Goal: Task Accomplishment & Management: Manage account settings

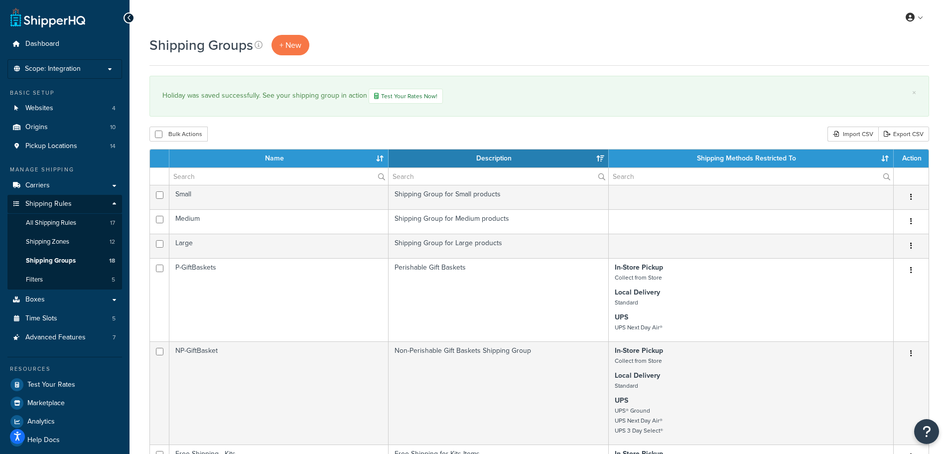
select select "15"
click at [45, 181] on span "Carriers" at bounding box center [37, 185] width 24 height 8
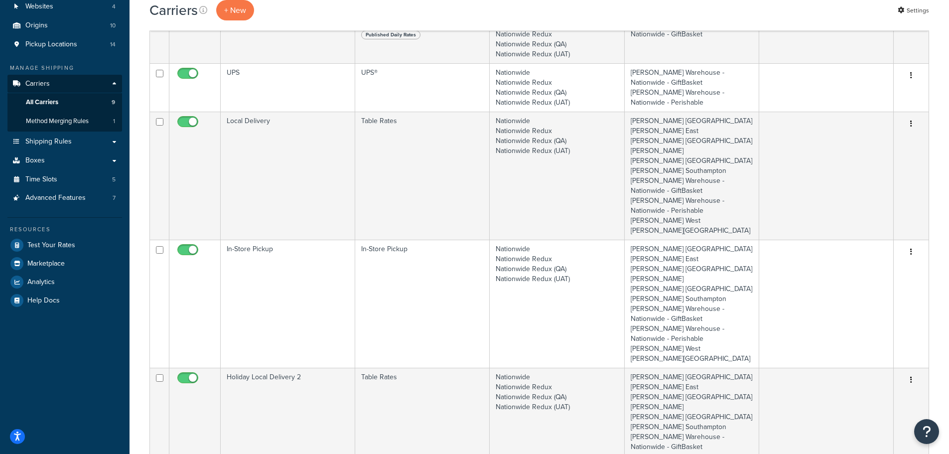
scroll to position [50, 0]
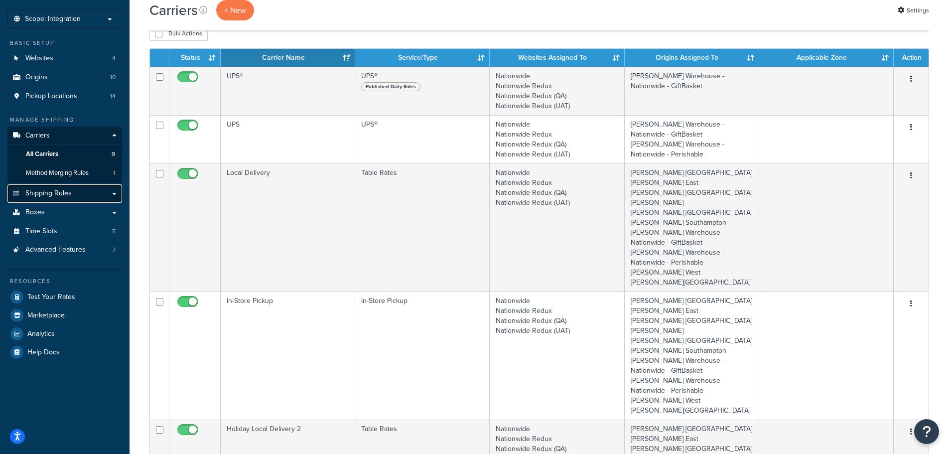
click at [53, 193] on span "Shipping Rules" at bounding box center [48, 193] width 46 height 8
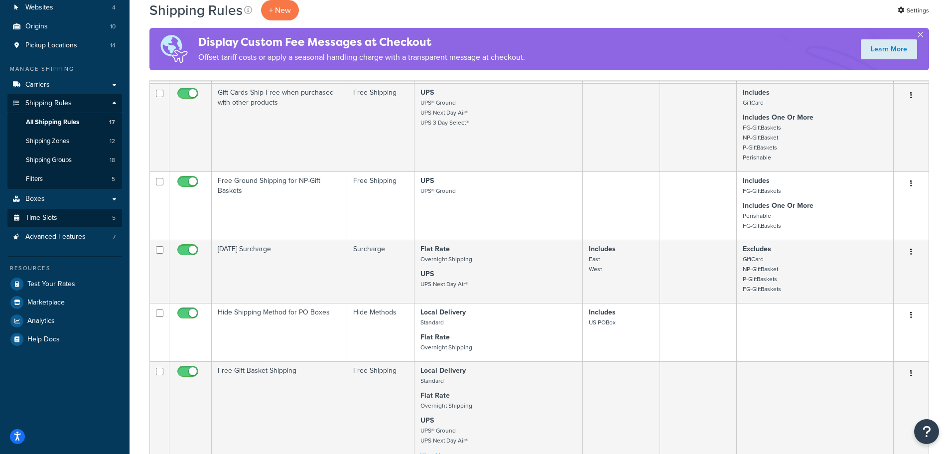
scroll to position [100, 0]
click at [53, 162] on span "Shipping Groups" at bounding box center [49, 161] width 46 height 8
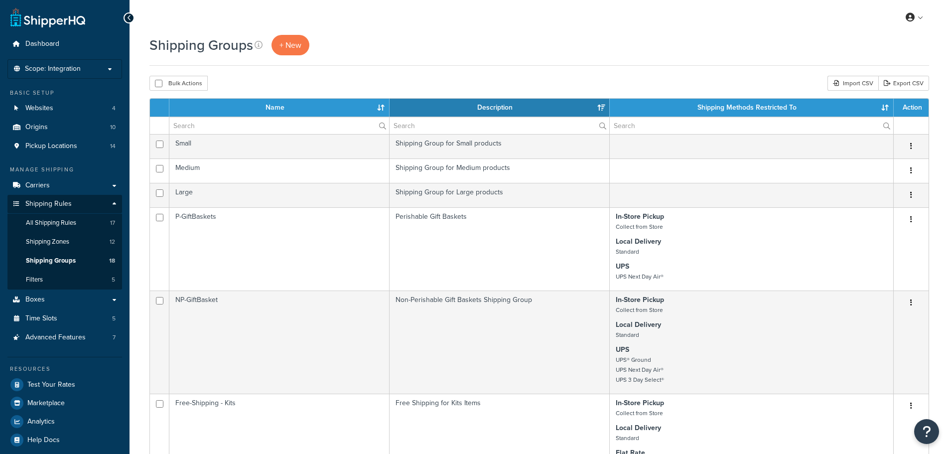
select select "15"
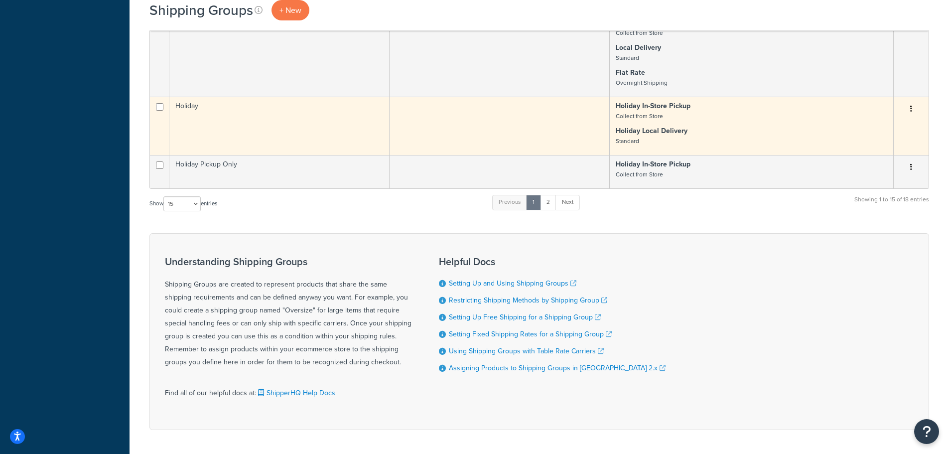
scroll to position [797, 0]
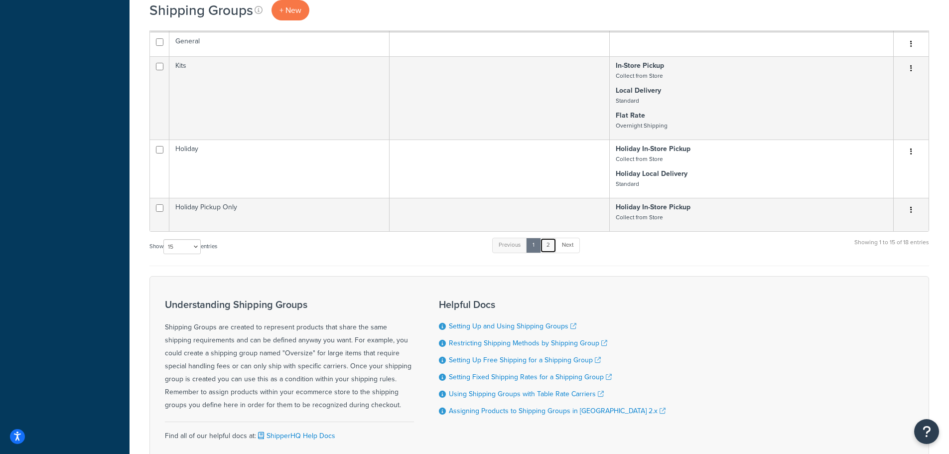
click at [552, 244] on link "2" at bounding box center [548, 245] width 16 height 15
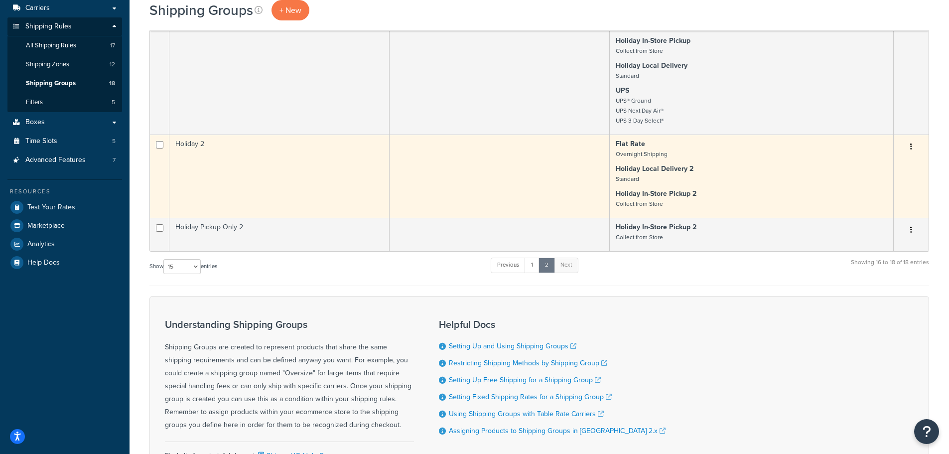
scroll to position [176, 0]
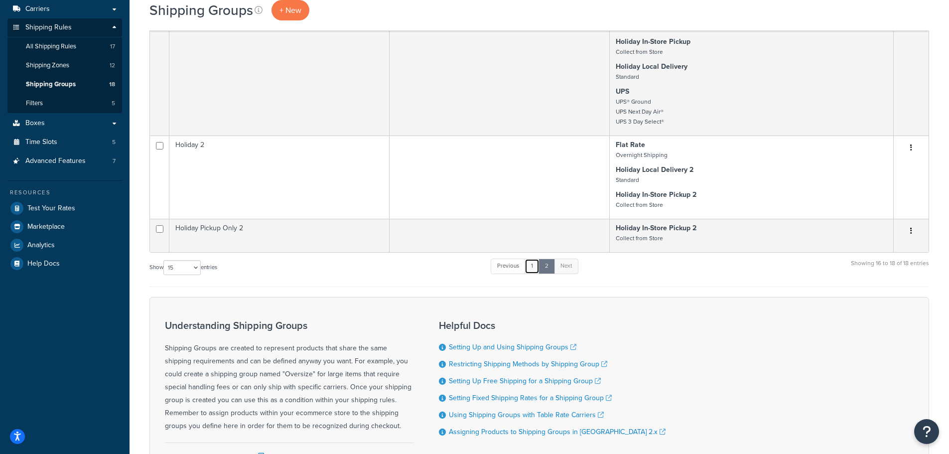
click at [536, 270] on link "1" at bounding box center [531, 265] width 15 height 15
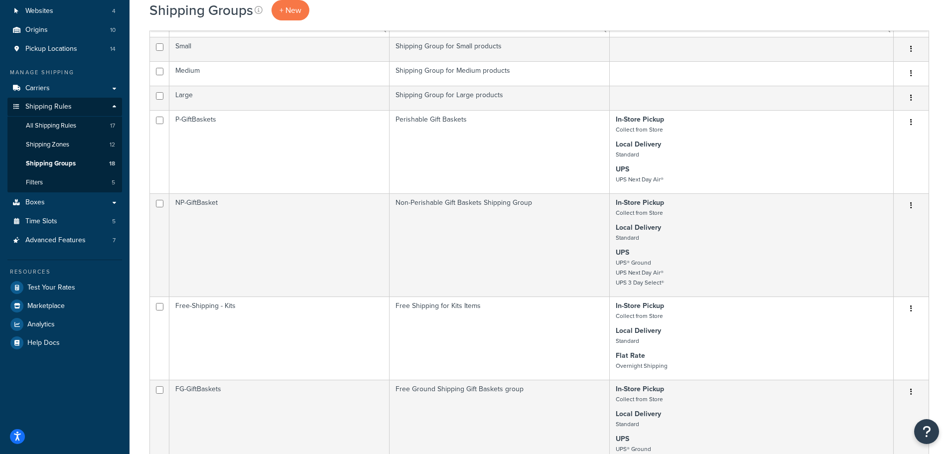
scroll to position [0, 0]
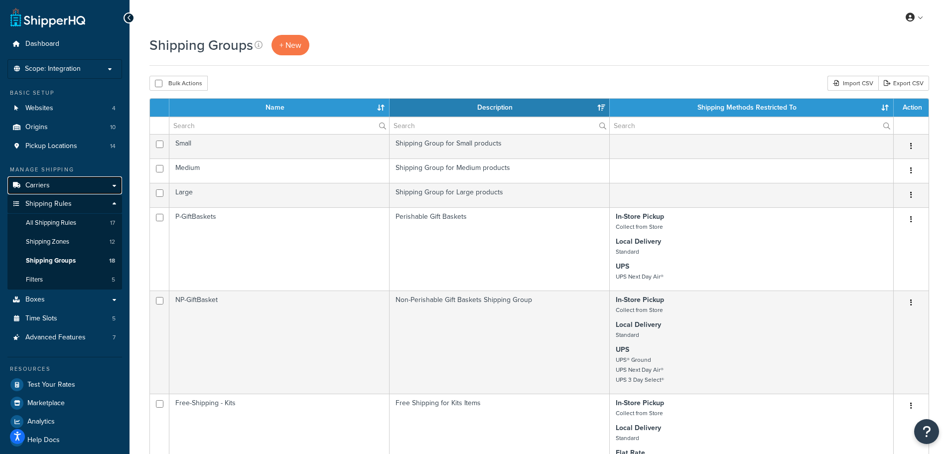
click at [47, 185] on span "Carriers" at bounding box center [37, 185] width 24 height 8
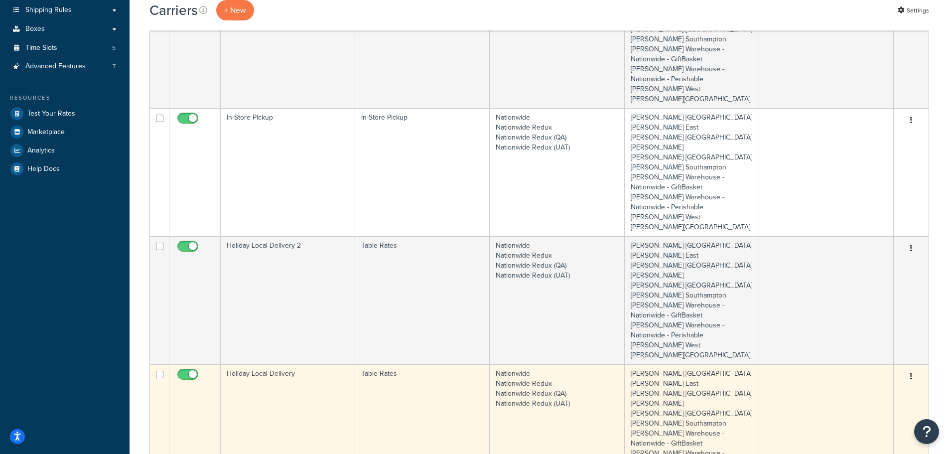
scroll to position [249, 0]
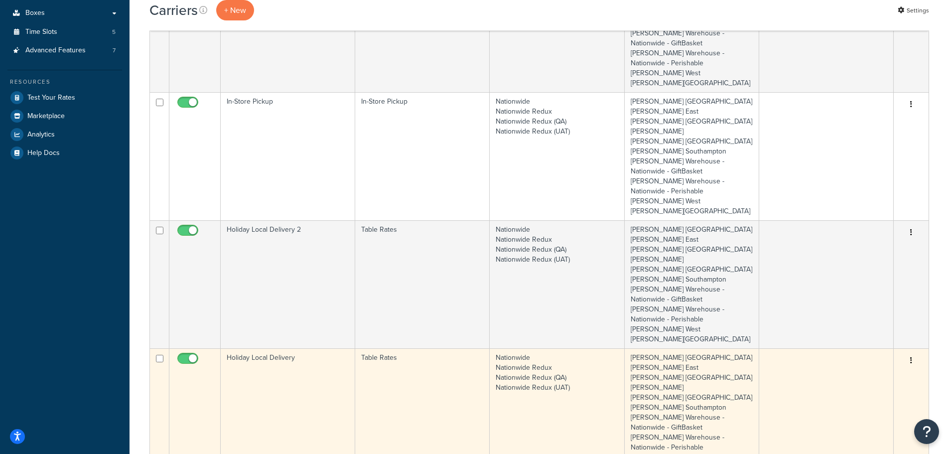
click at [304, 348] on td "Holiday Local Delivery" at bounding box center [288, 412] width 134 height 128
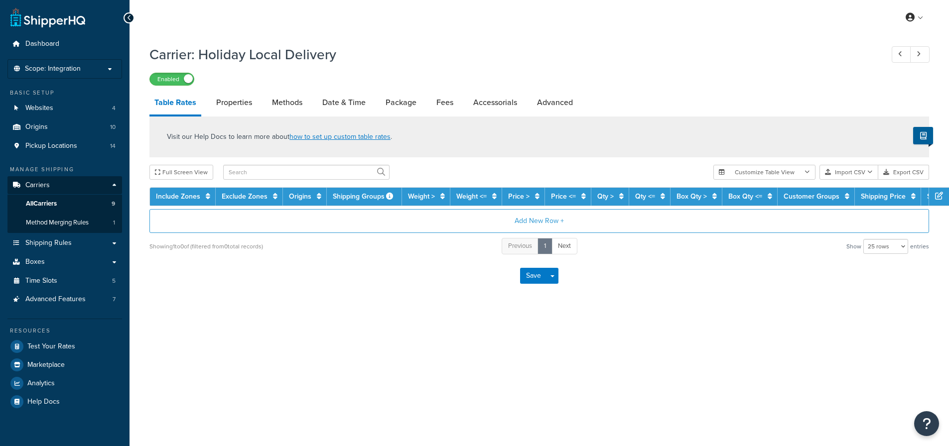
select select "25"
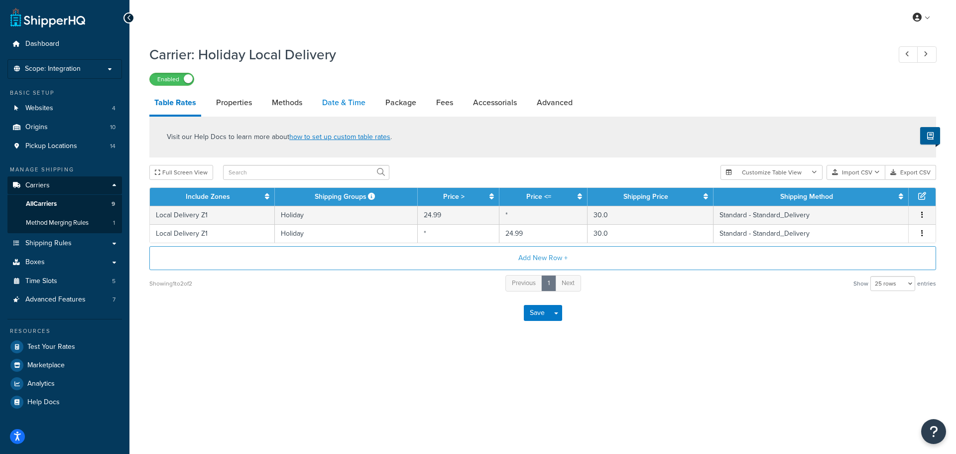
click at [344, 103] on link "Date & Time" at bounding box center [343, 103] width 53 height 24
select select "yMd"
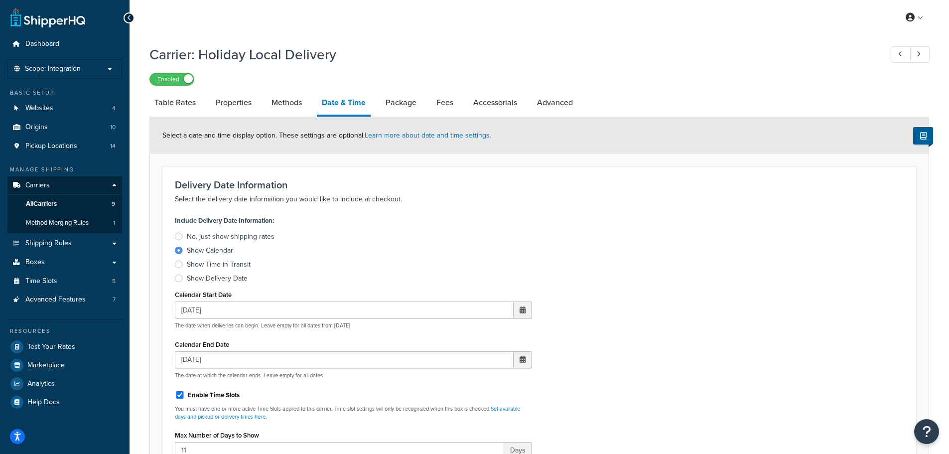
select select "25"
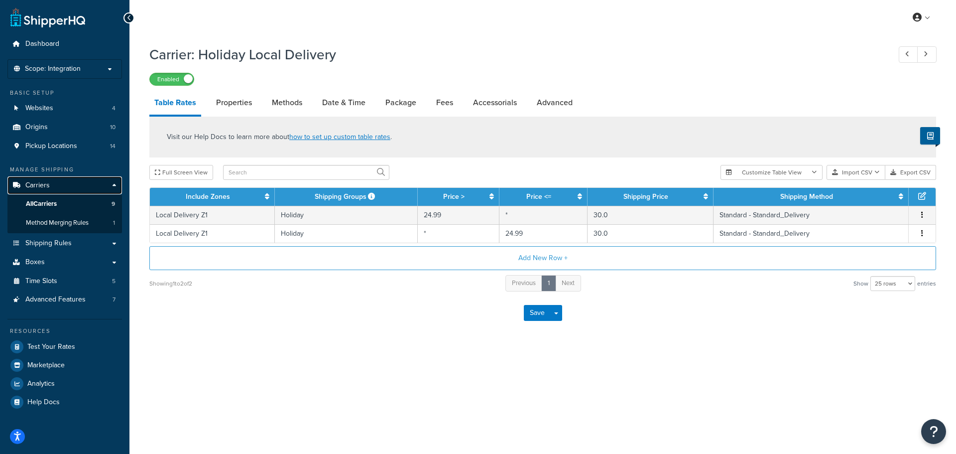
click at [44, 186] on span "Carriers" at bounding box center [37, 185] width 24 height 8
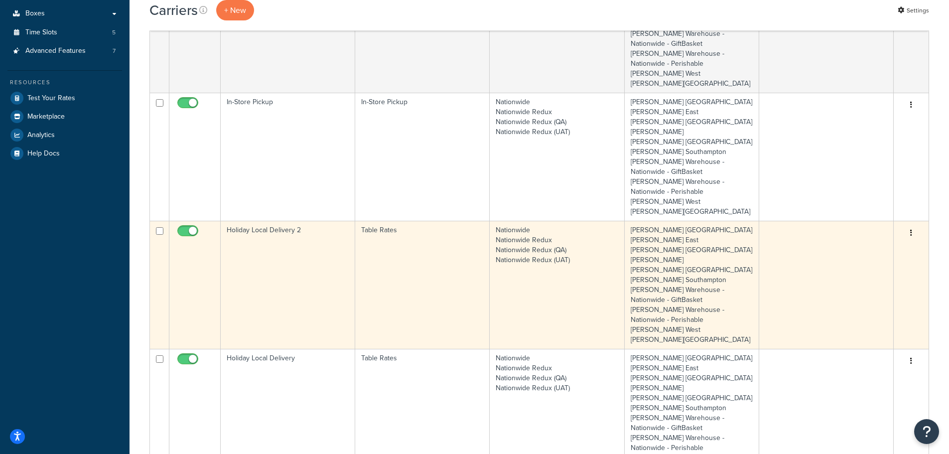
scroll to position [249, 0]
click at [281, 262] on td "Holiday Local Delivery 2" at bounding box center [288, 284] width 134 height 128
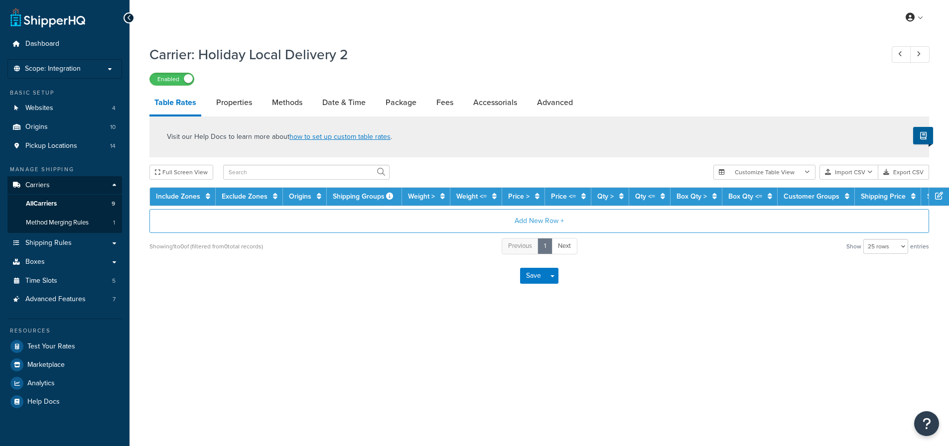
select select "25"
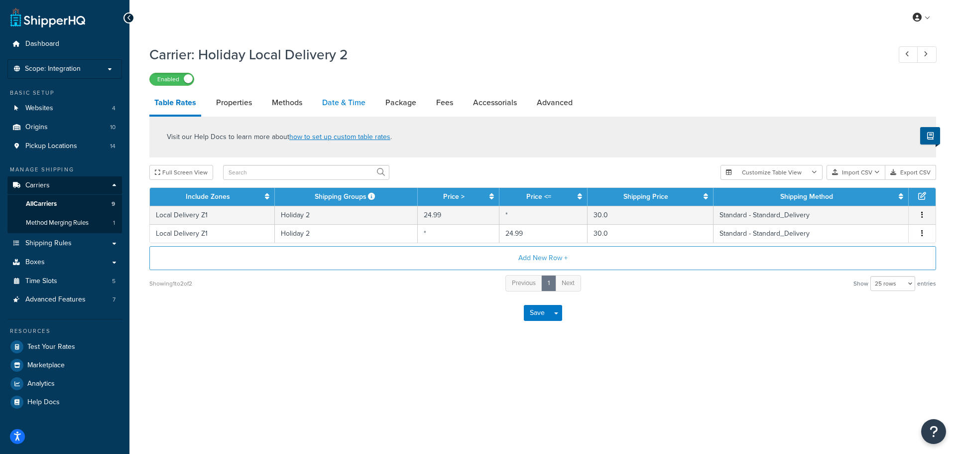
click at [345, 101] on link "Date & Time" at bounding box center [343, 103] width 53 height 24
select select "yMd"
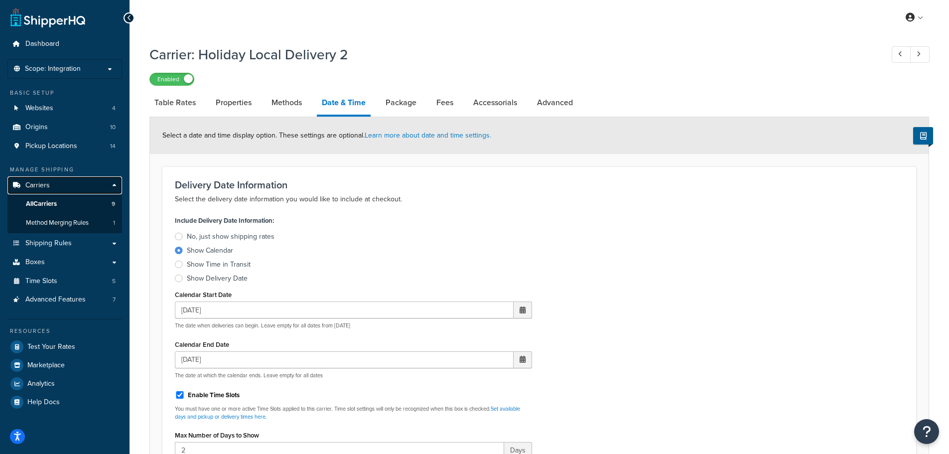
click at [48, 183] on span "Carriers" at bounding box center [37, 185] width 24 height 8
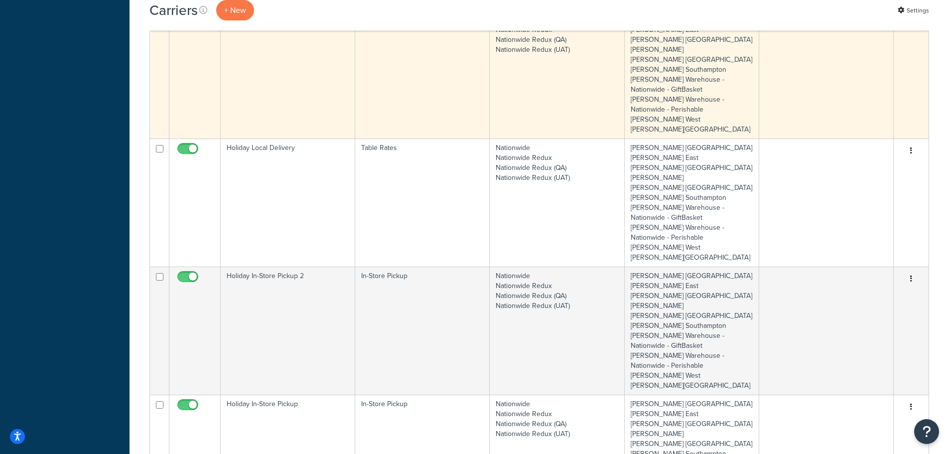
scroll to position [498, 0]
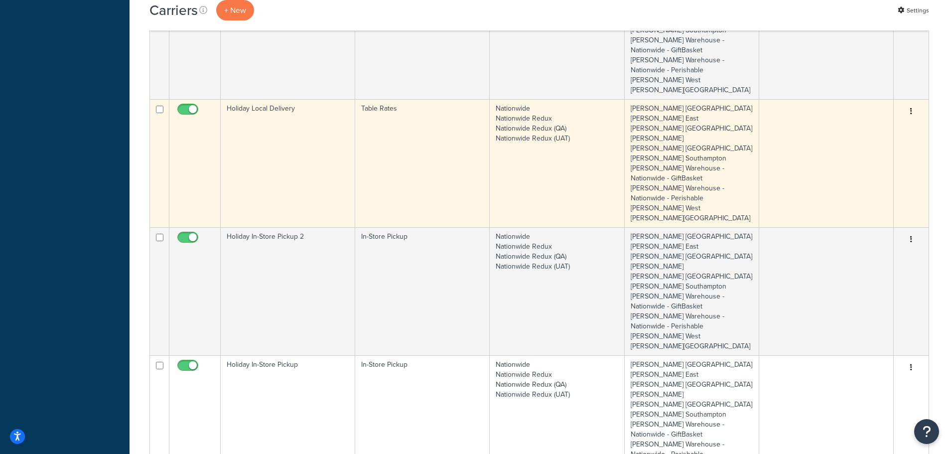
click at [273, 106] on td "Holiday Local Delivery" at bounding box center [288, 163] width 134 height 128
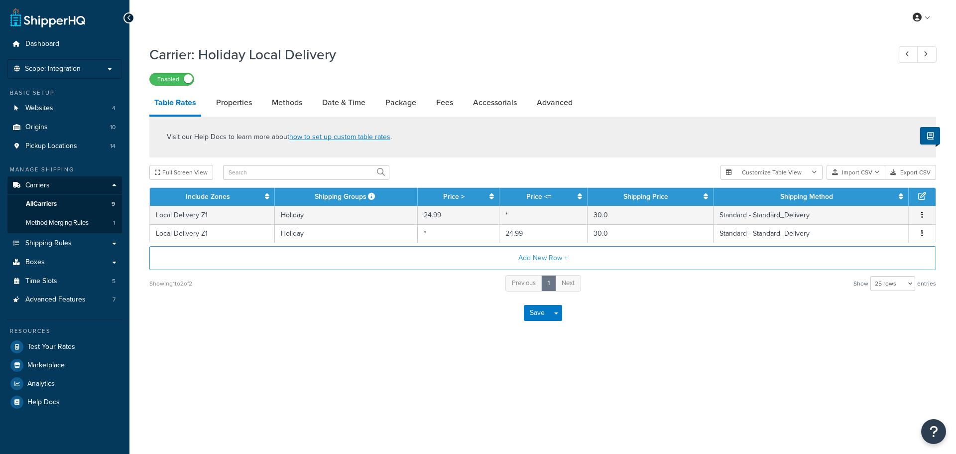
select select "25"
click at [341, 107] on link "Date & Time" at bounding box center [343, 103] width 53 height 24
select select "yMd"
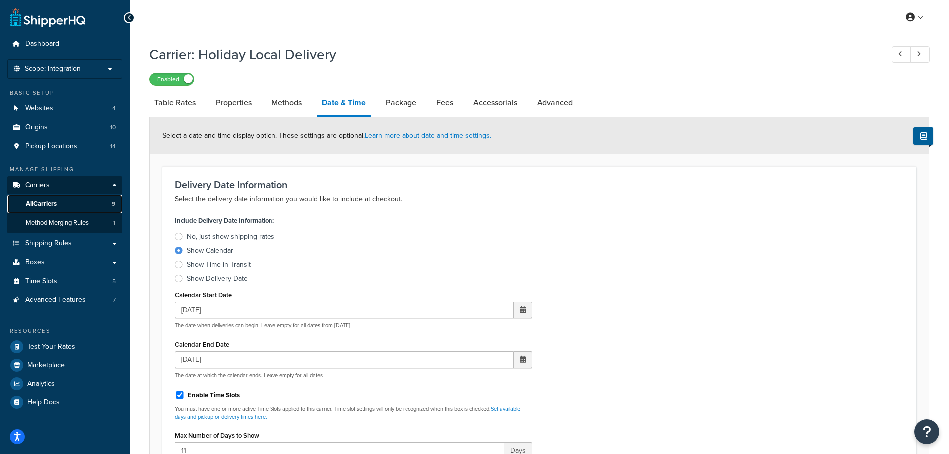
click at [47, 200] on span "All Carriers" at bounding box center [41, 204] width 31 height 8
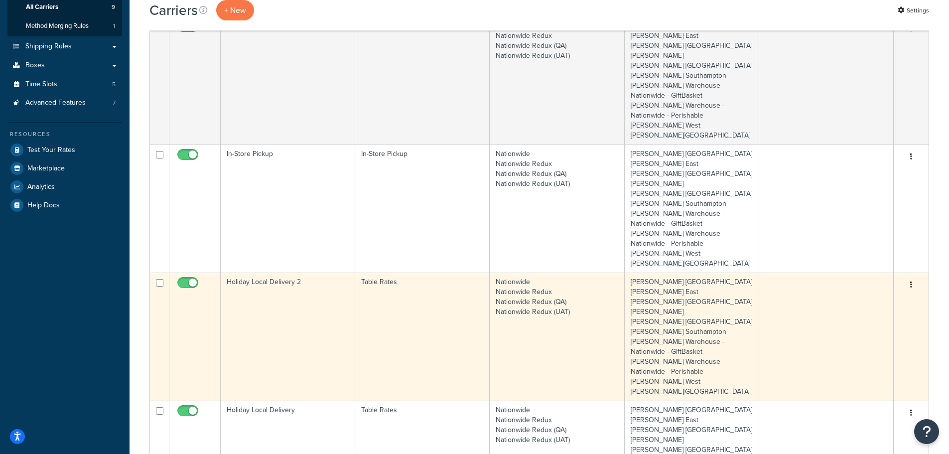
scroll to position [199, 0]
click at [277, 286] on td "Holiday Local Delivery 2" at bounding box center [288, 334] width 134 height 128
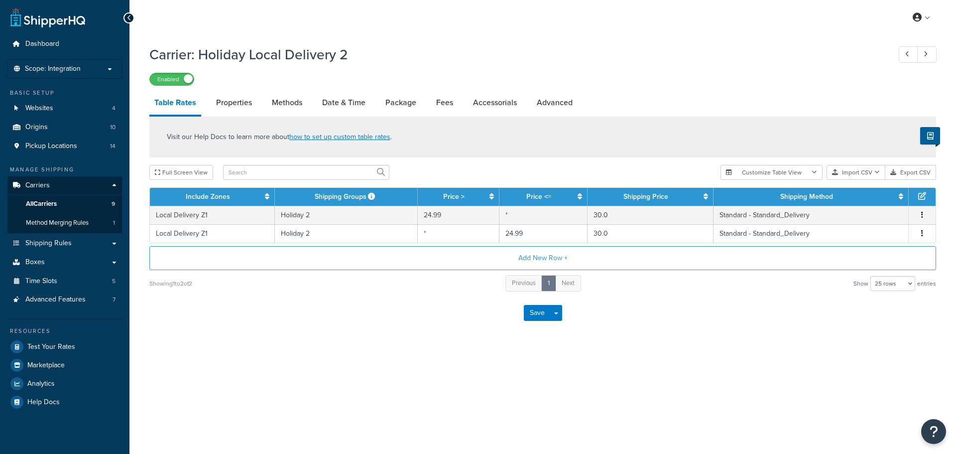
select select "25"
click at [345, 103] on link "Date & Time" at bounding box center [343, 103] width 53 height 24
select select "yMd"
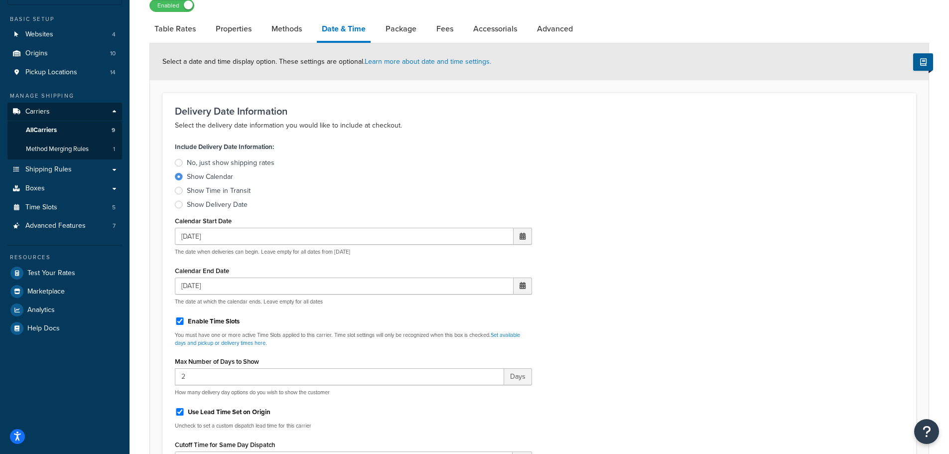
scroll to position [50, 0]
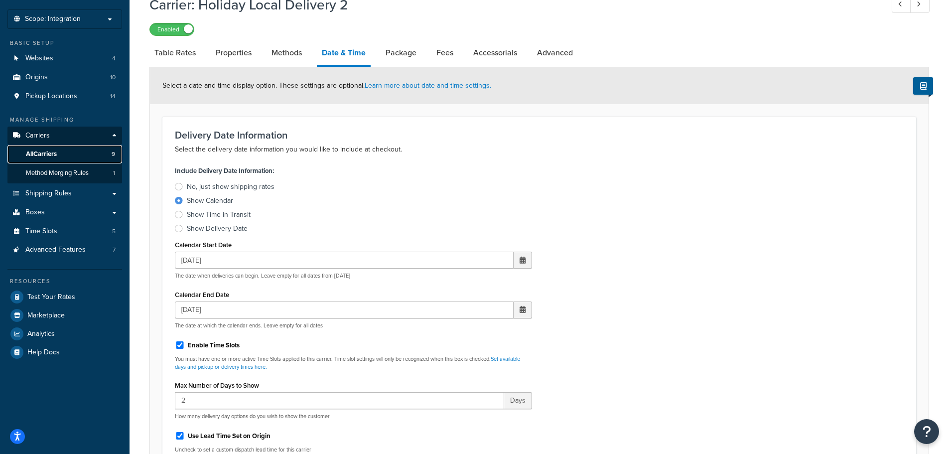
click at [37, 157] on span "All Carriers" at bounding box center [41, 154] width 31 height 8
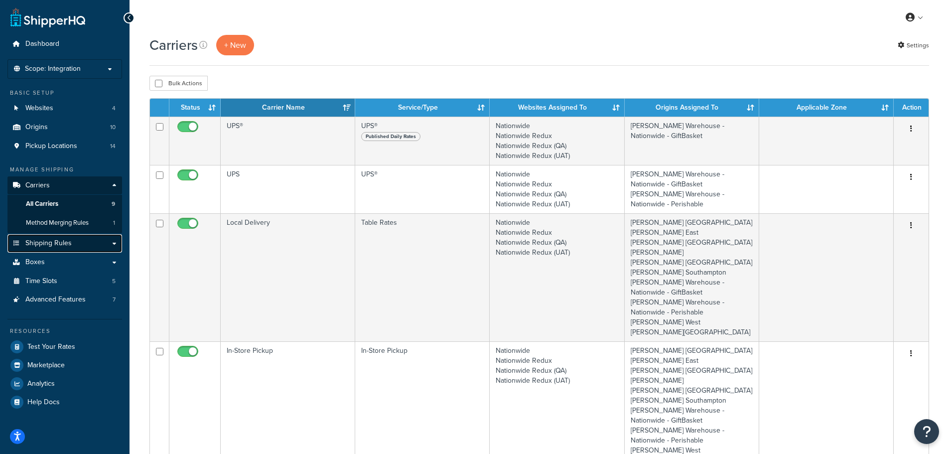
click at [59, 244] on span "Shipping Rules" at bounding box center [48, 243] width 46 height 8
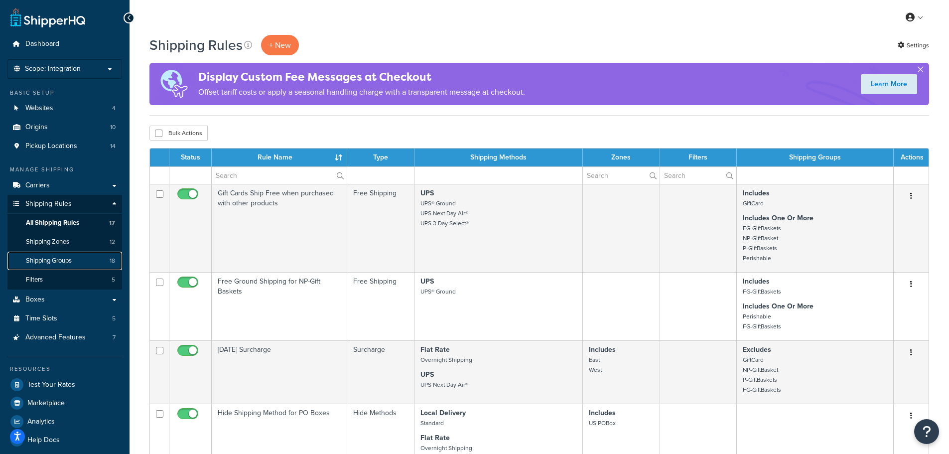
click at [64, 259] on span "Shipping Groups" at bounding box center [49, 260] width 46 height 8
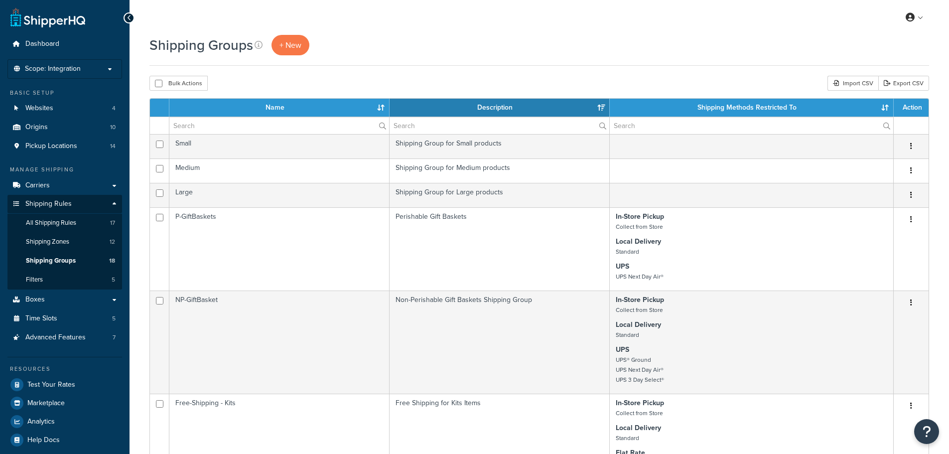
select select "15"
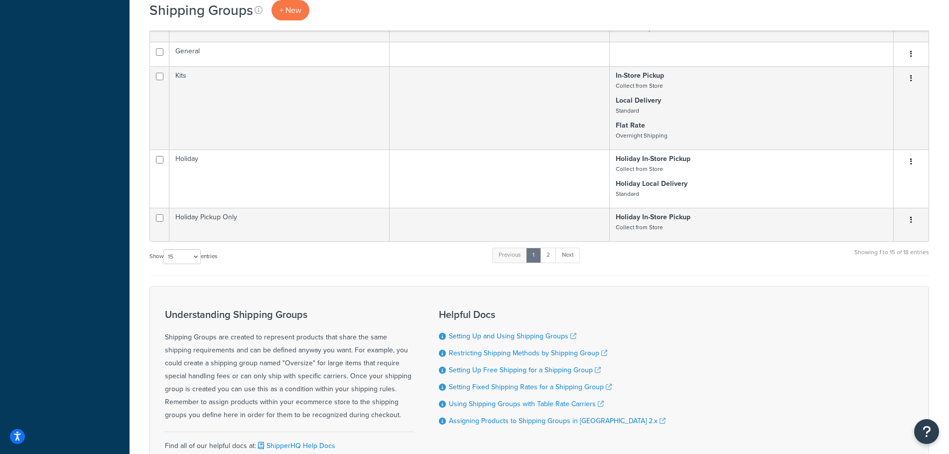
scroll to position [797, 0]
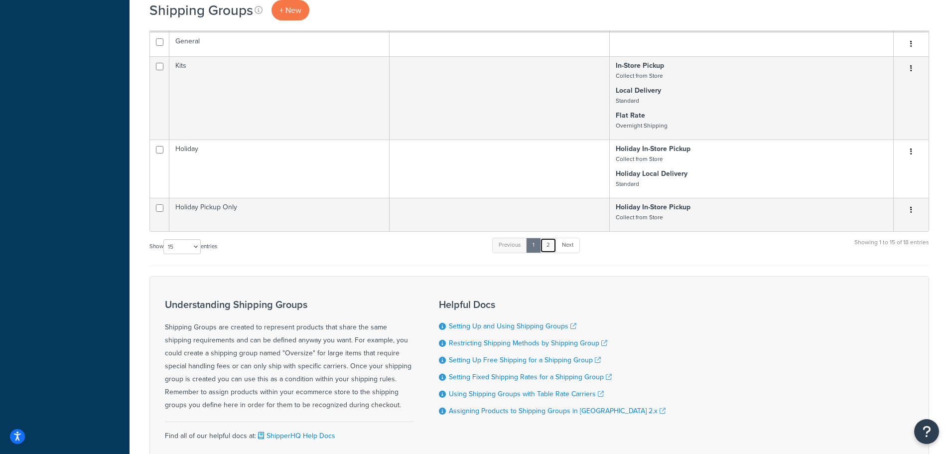
click at [552, 244] on link "2" at bounding box center [548, 245] width 16 height 15
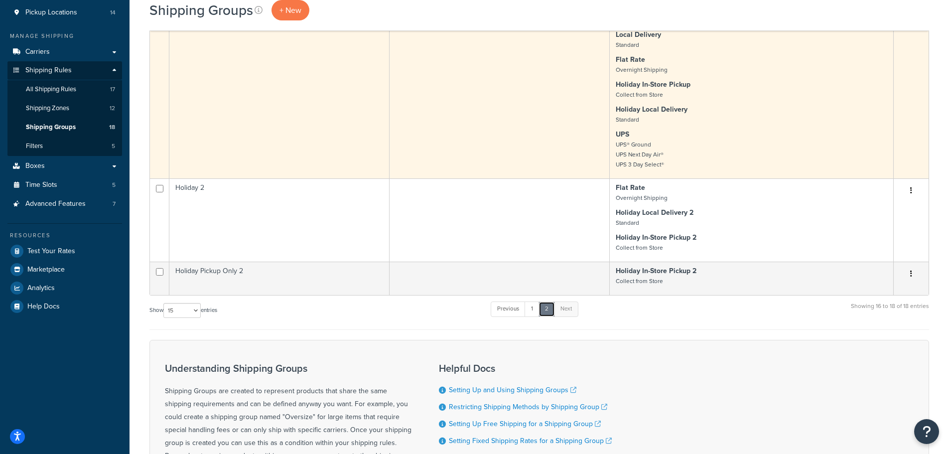
scroll to position [0, 0]
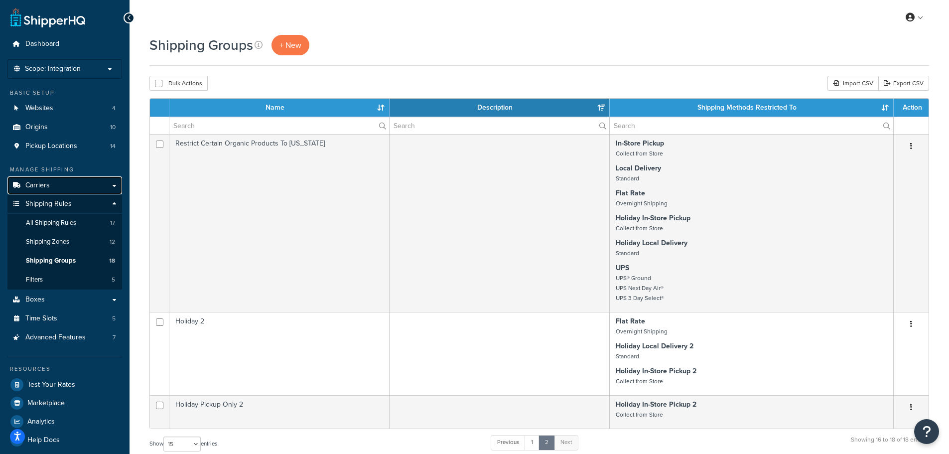
click at [46, 186] on span "Carriers" at bounding box center [37, 185] width 24 height 8
